Goal: Browse casually

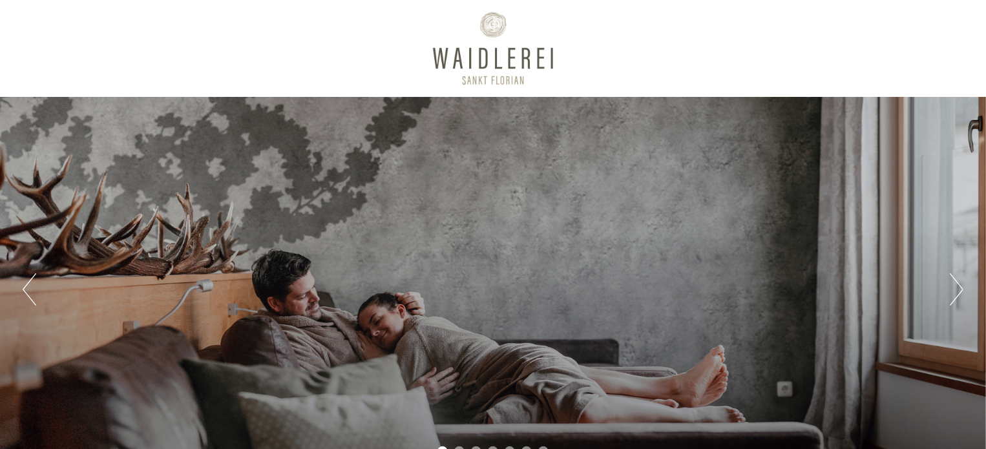
click at [952, 289] on button "Next" at bounding box center [957, 289] width 14 height 32
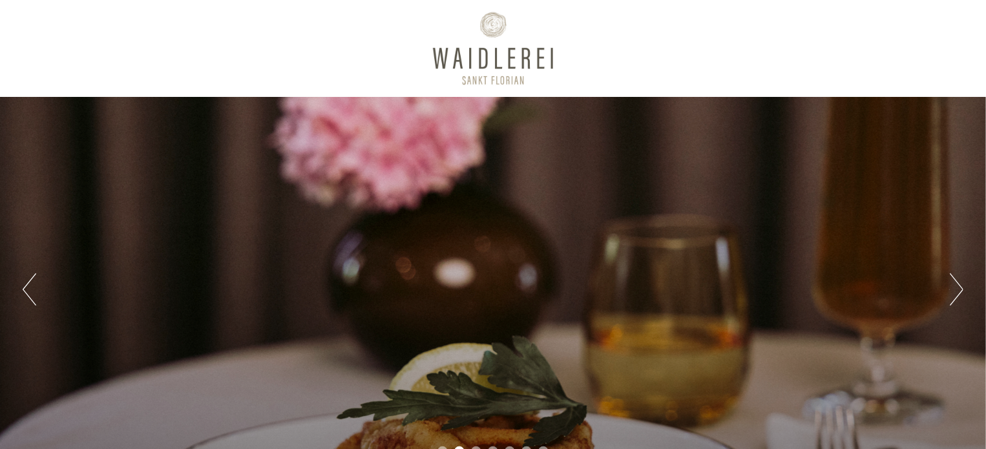
click at [952, 289] on button "Next" at bounding box center [957, 289] width 14 height 32
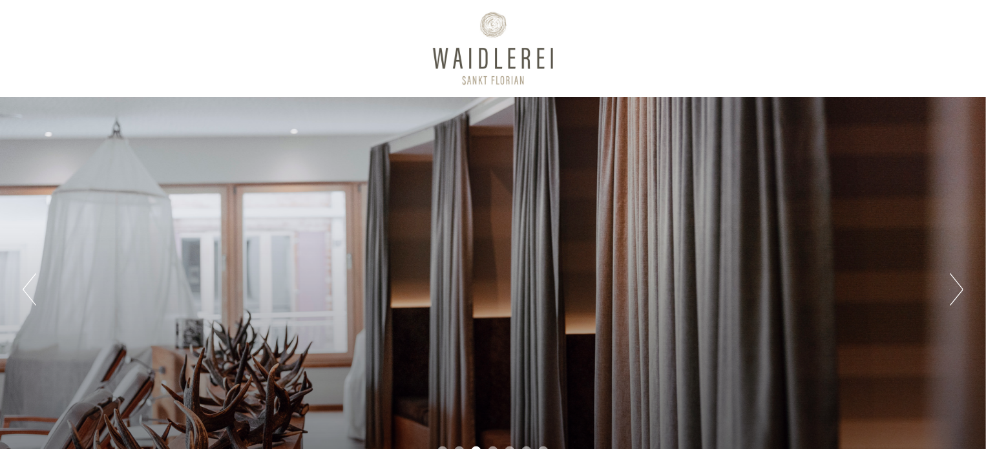
click at [952, 289] on button "Next" at bounding box center [957, 289] width 14 height 32
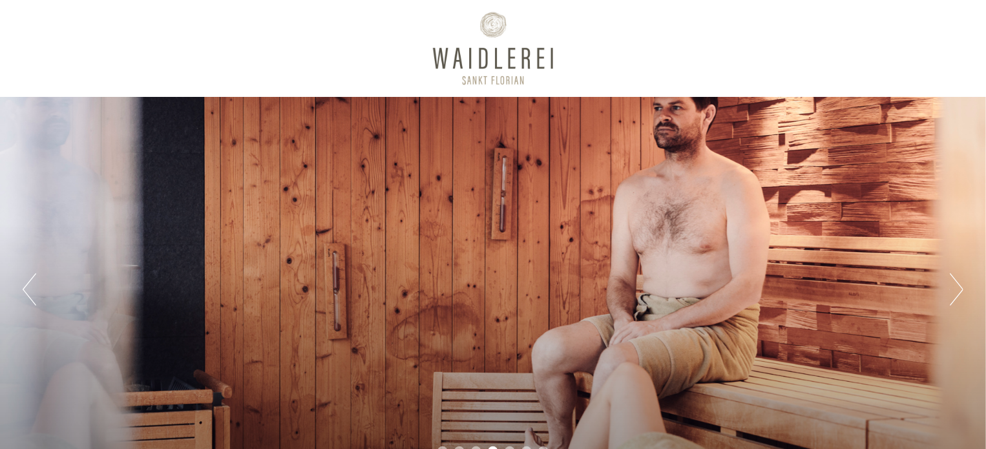
click at [952, 289] on button "Next" at bounding box center [957, 289] width 14 height 32
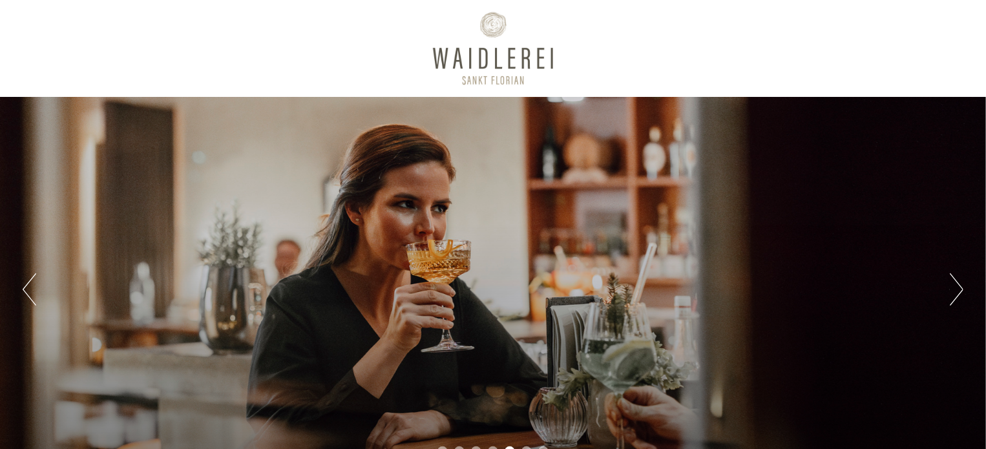
click at [952, 289] on button "Next" at bounding box center [957, 289] width 14 height 32
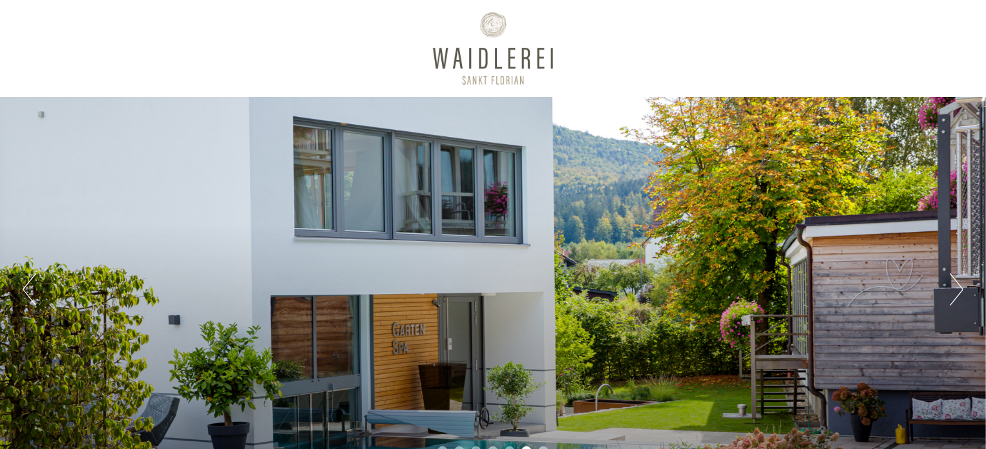
click at [952, 289] on button "Next" at bounding box center [957, 289] width 14 height 32
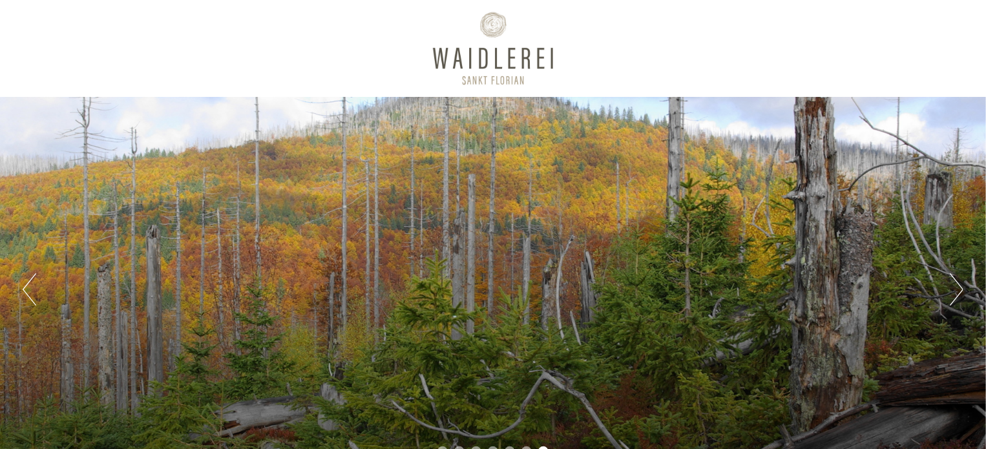
click at [952, 289] on button "Next" at bounding box center [957, 289] width 14 height 32
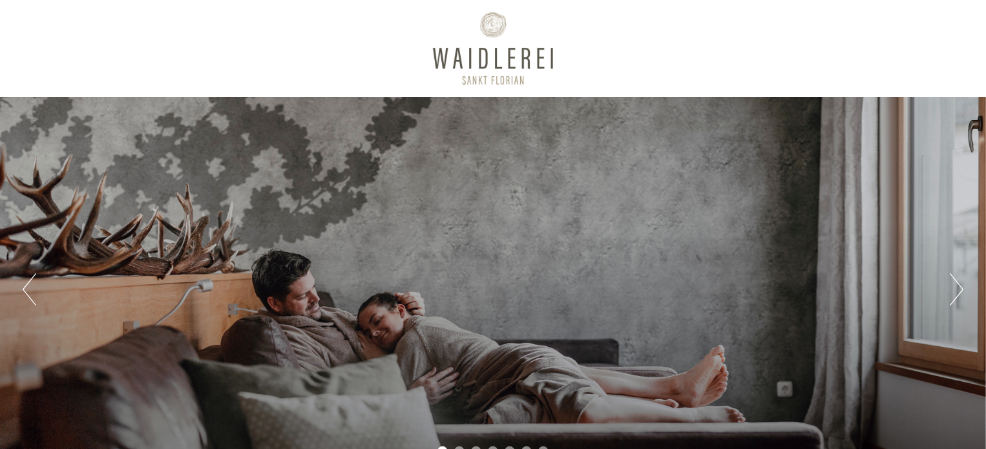
click at [952, 289] on button "Next" at bounding box center [957, 289] width 14 height 32
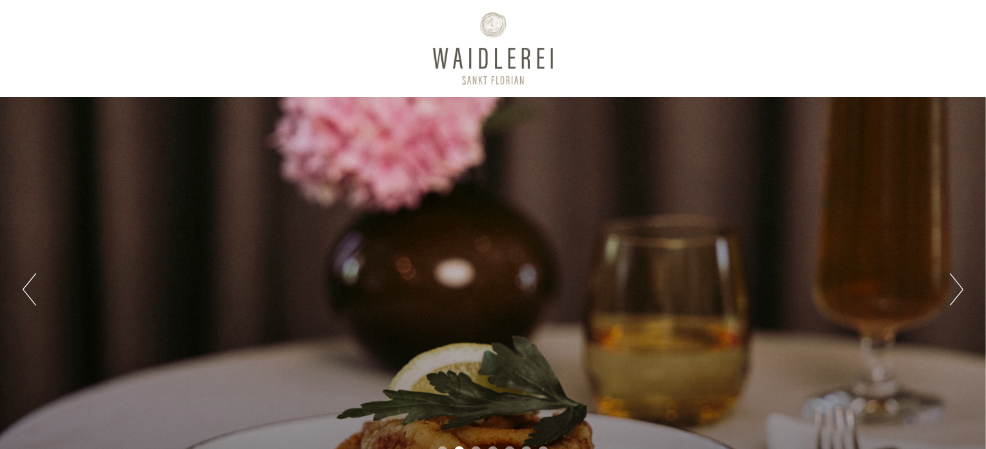
click at [952, 289] on button "Next" at bounding box center [957, 289] width 14 height 32
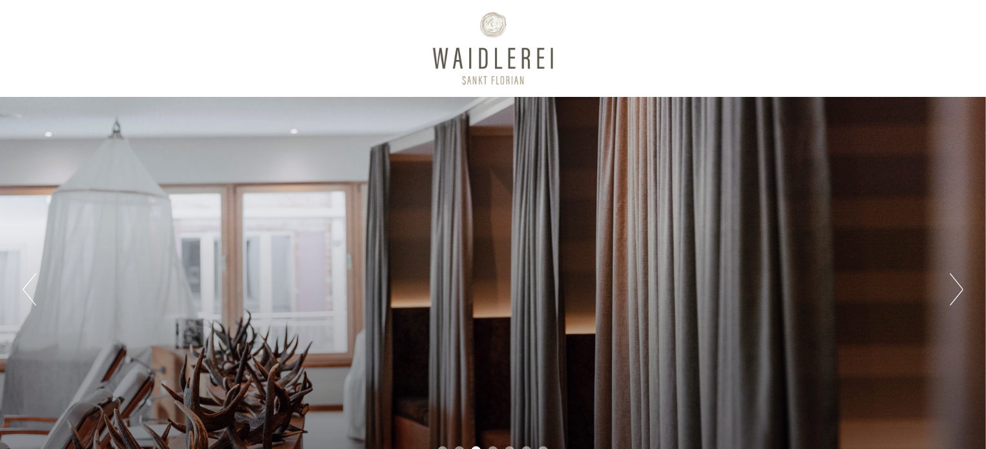
click at [952, 289] on button "Next" at bounding box center [957, 289] width 14 height 32
